Goal: Information Seeking & Learning: Learn about a topic

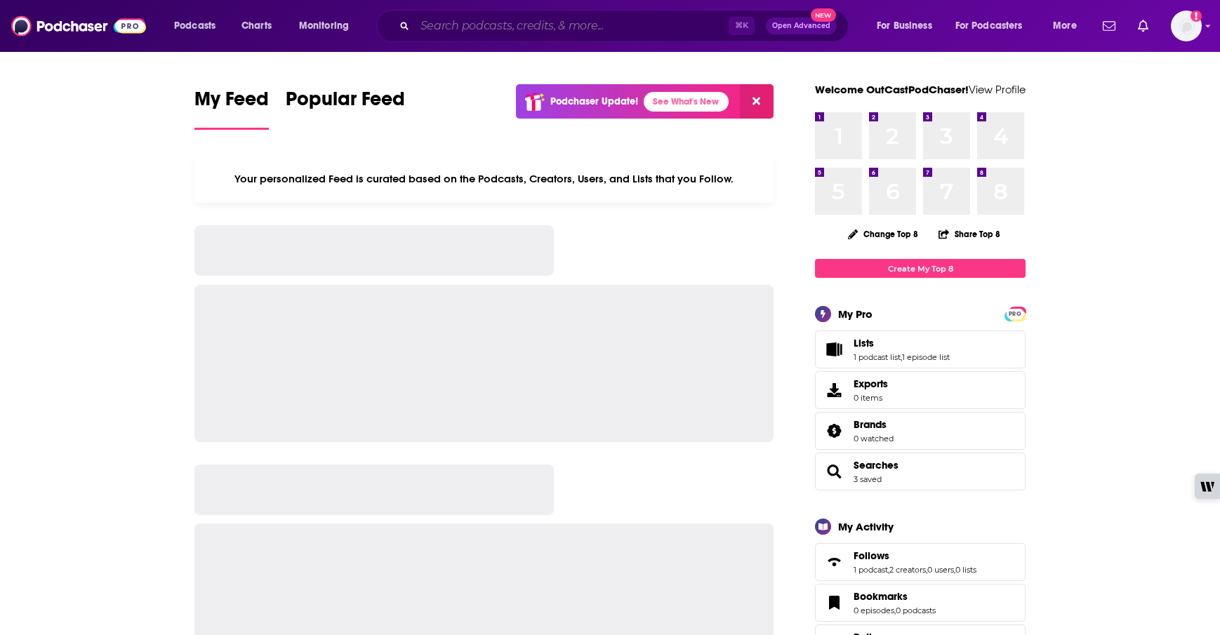
click at [556, 27] on input "Search podcasts, credits, & more..." at bounding box center [572, 26] width 314 height 22
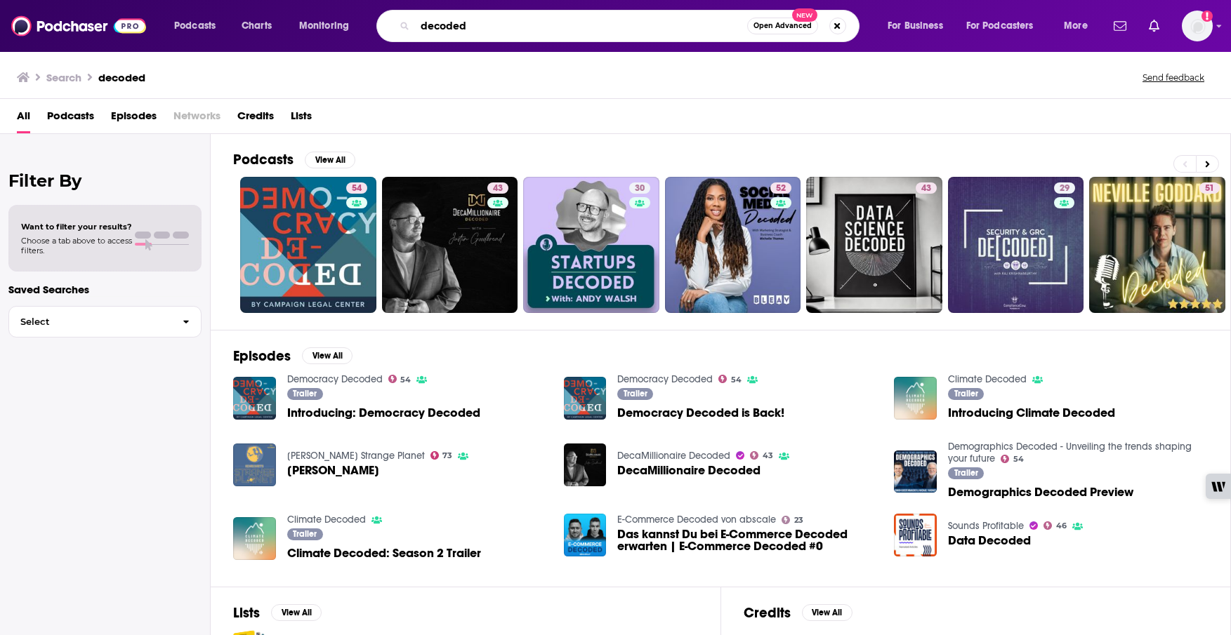
drag, startPoint x: 513, startPoint y: 23, endPoint x: 411, endPoint y: 23, distance: 102.5
click at [411, 23] on div "decoded Open Advanced New" at bounding box center [617, 26] width 483 height 32
type input "[PERSON_NAME]"
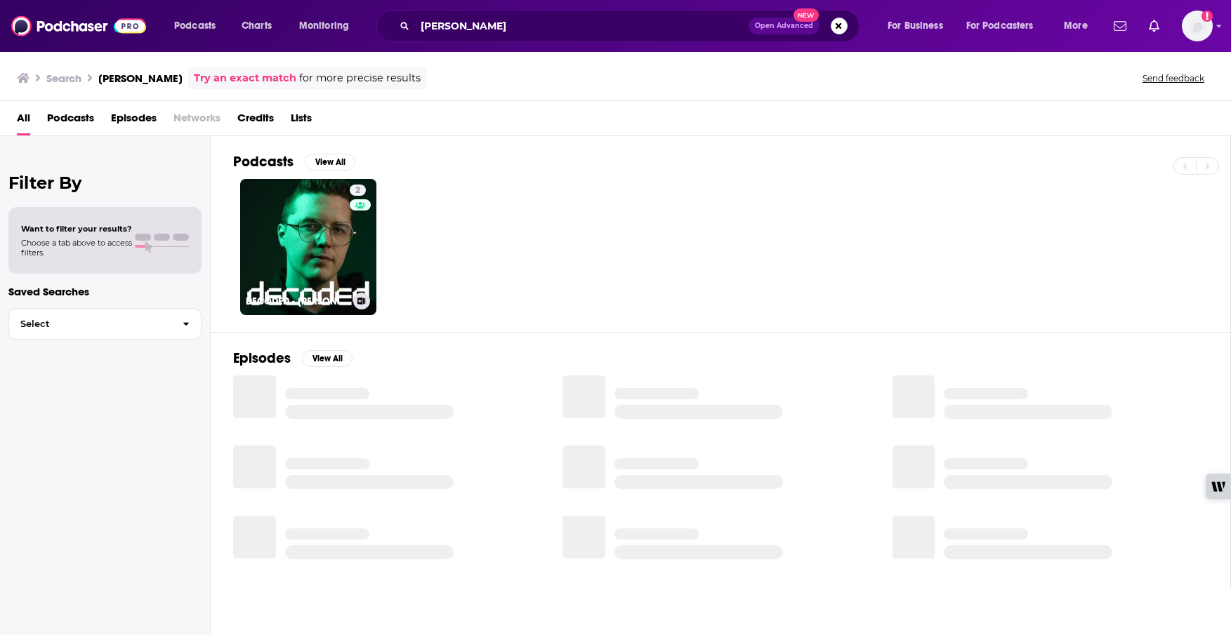
click at [339, 250] on link "2 DECODED - [PERSON_NAME] Podcast" at bounding box center [308, 247] width 136 height 136
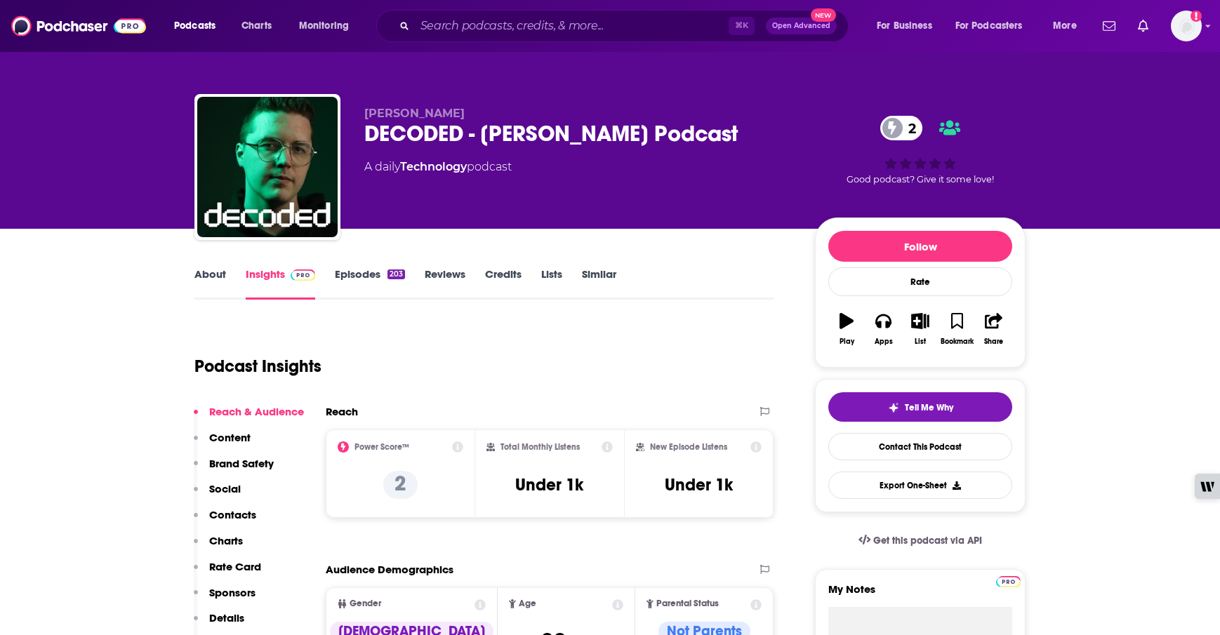
click at [371, 276] on link "Episodes 203" at bounding box center [370, 284] width 70 height 32
